Goal: Information Seeking & Learning: Learn about a topic

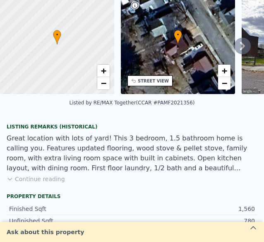
scroll to position [1, 0]
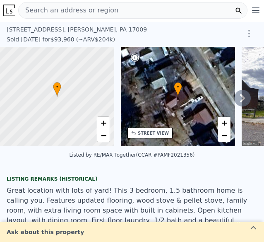
click at [243, 99] on icon at bounding box center [242, 98] width 17 height 17
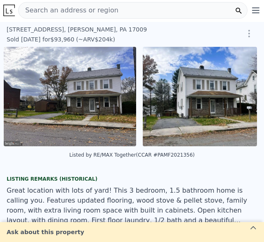
scroll to position [0, 242]
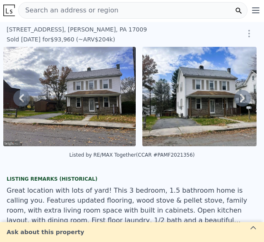
click at [243, 99] on icon at bounding box center [242, 98] width 17 height 17
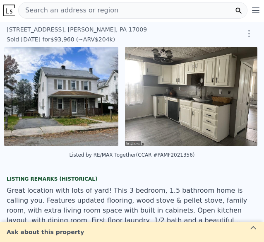
scroll to position [0, 381]
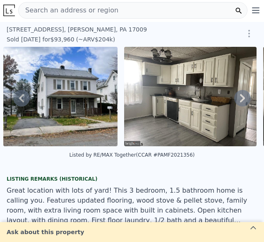
click at [176, 90] on img at bounding box center [190, 96] width 132 height 99
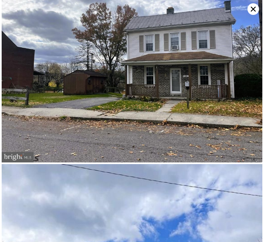
scroll to position [0, 0]
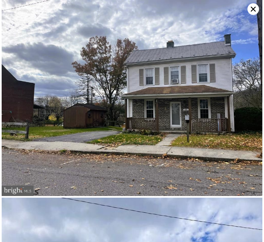
click at [253, 8] on icon at bounding box center [253, 9] width 5 height 5
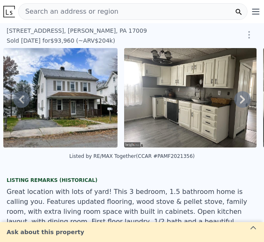
click at [241, 101] on icon at bounding box center [242, 99] width 17 height 17
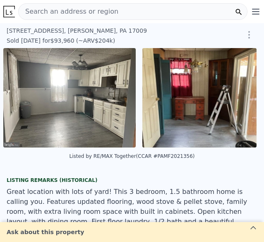
click at [241, 101] on div "• + − • + − STREET VIEW Loading... SATELLITE VIEW" at bounding box center [132, 99] width 264 height 102
click at [241, 101] on icon at bounding box center [242, 99] width 17 height 17
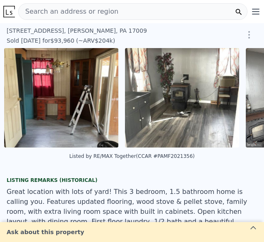
scroll to position [0, 780]
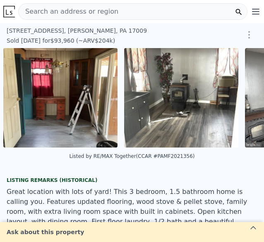
click at [241, 101] on div "• + − • + − STREET VIEW Loading... SATELLITE VIEW" at bounding box center [132, 99] width 264 height 102
click at [234, 96] on icon at bounding box center [242, 99] width 17 height 17
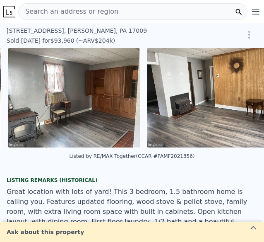
scroll to position [0, 1022]
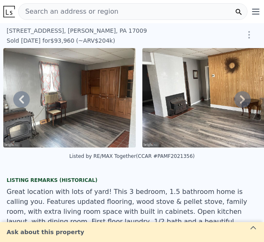
click at [23, 99] on icon at bounding box center [21, 99] width 5 height 8
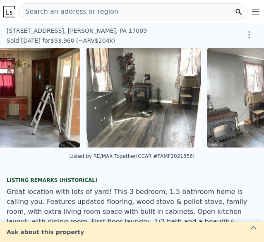
click at [23, 99] on div "• + − • + − STREET VIEW Loading... SATELLITE VIEW" at bounding box center [132, 99] width 264 height 102
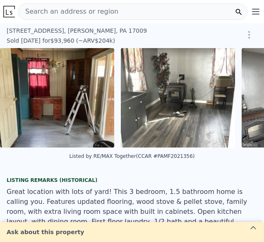
click at [23, 99] on img at bounding box center [57, 97] width 114 height 99
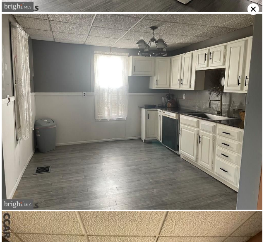
scroll to position [705, 0]
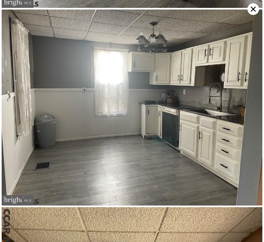
click at [129, 103] on img at bounding box center [132, 108] width 261 height 196
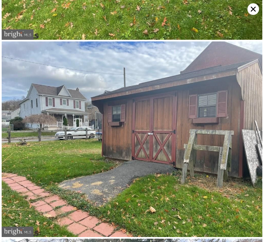
scroll to position [5060, 0]
